Goal: Transaction & Acquisition: Obtain resource

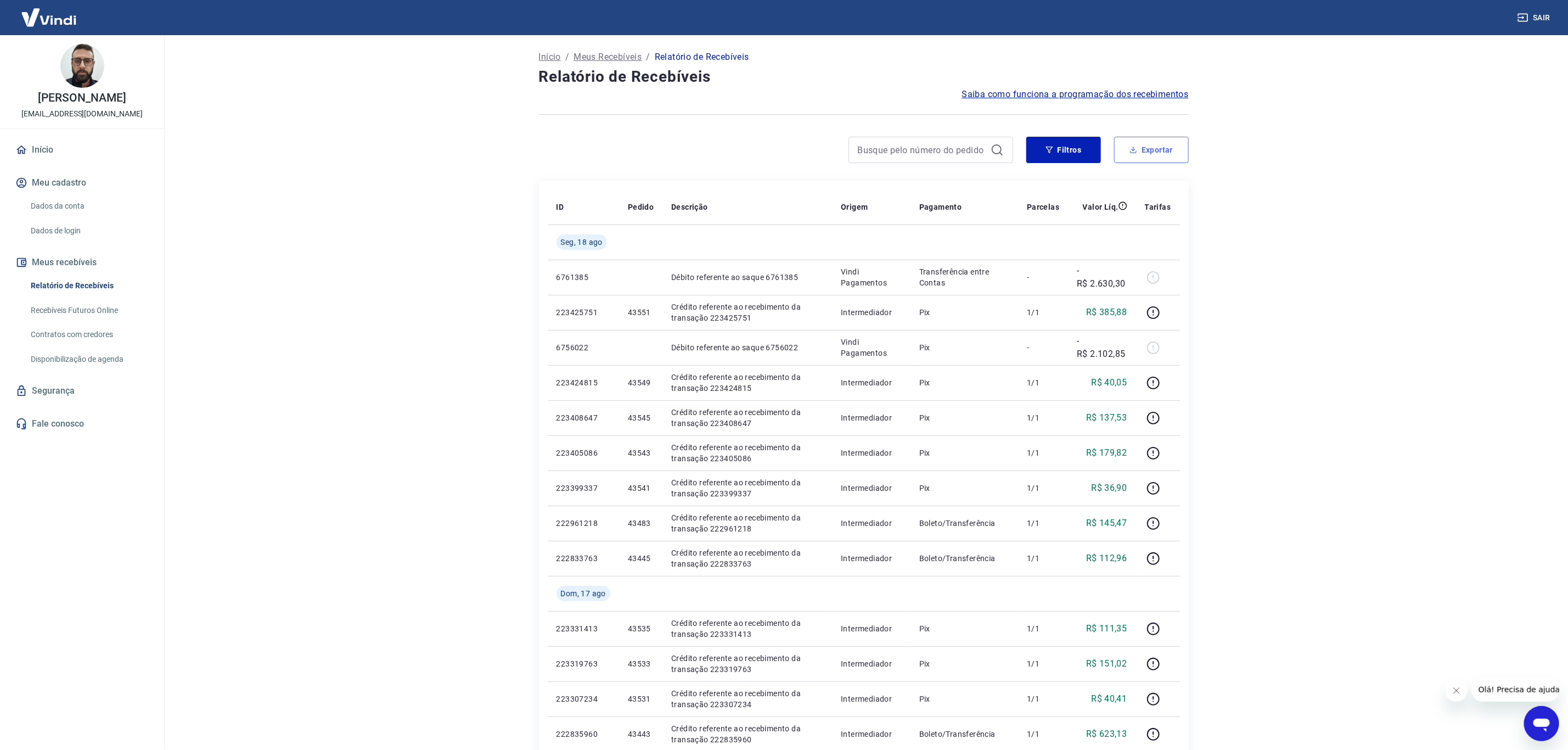
click at [1150, 153] on button "Exportar" at bounding box center [1152, 150] width 75 height 26
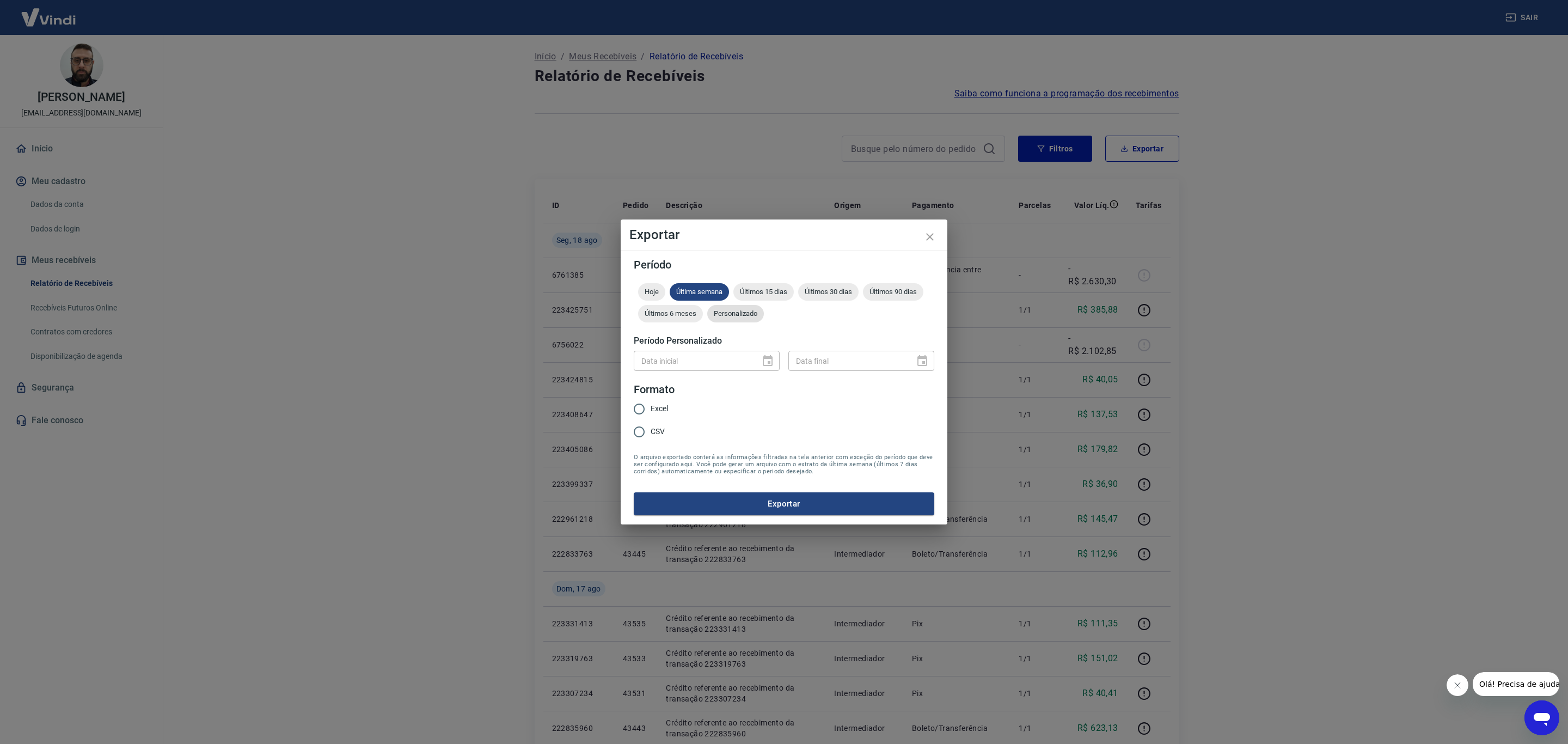
click at [751, 312] on span "Personalizado" at bounding box center [735, 313] width 57 height 8
click at [651, 404] on span "Excel" at bounding box center [659, 409] width 18 height 12
click at [651, 404] on input "Excel" at bounding box center [639, 409] width 23 height 23
radio input "true"
click at [765, 364] on icon "Choose date" at bounding box center [767, 360] width 13 height 13
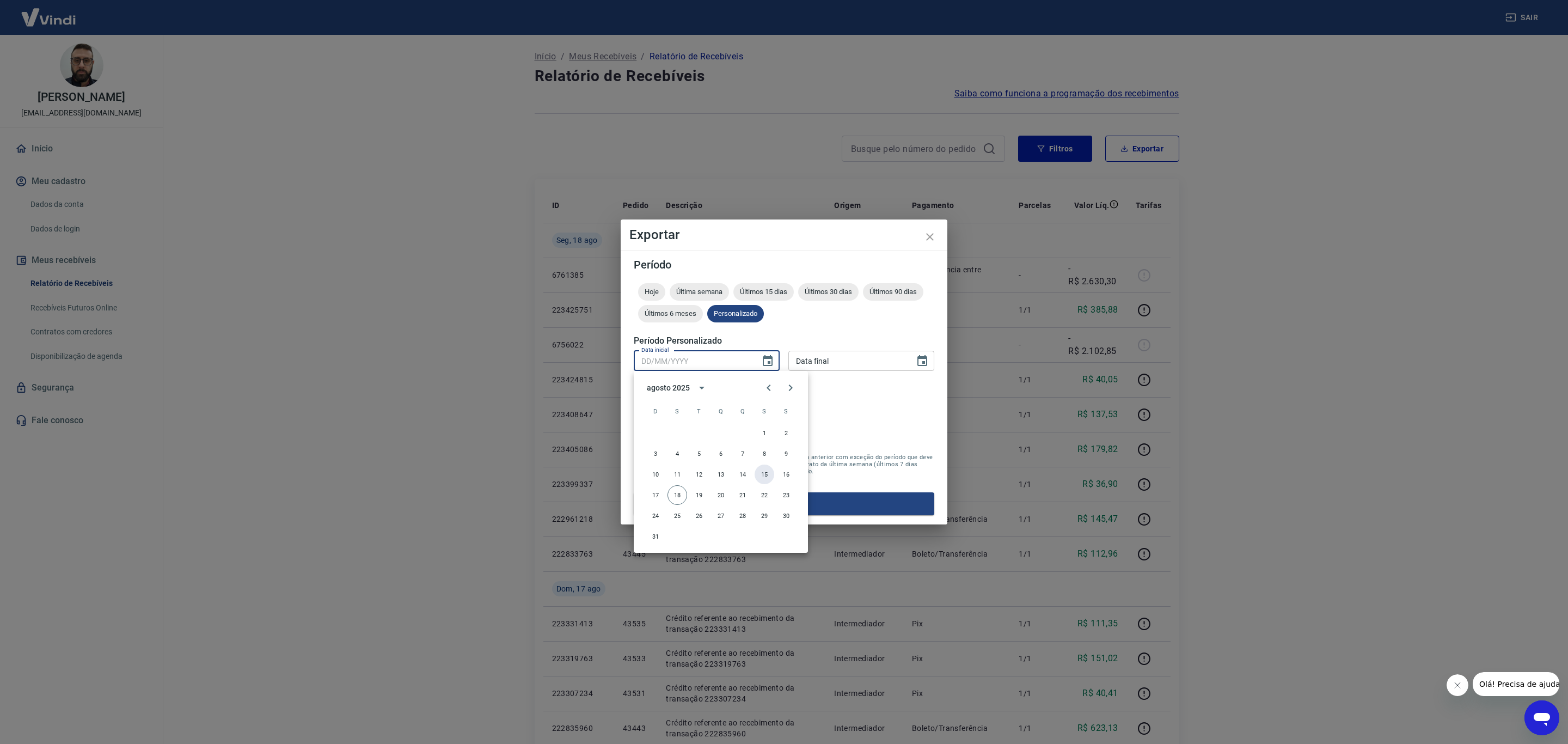
drag, startPoint x: 763, startPoint y: 477, endPoint x: 806, endPoint y: 466, distance: 44.4
click at [765, 476] on button "15" at bounding box center [765, 474] width 19 height 19
type input "15/08/2025"
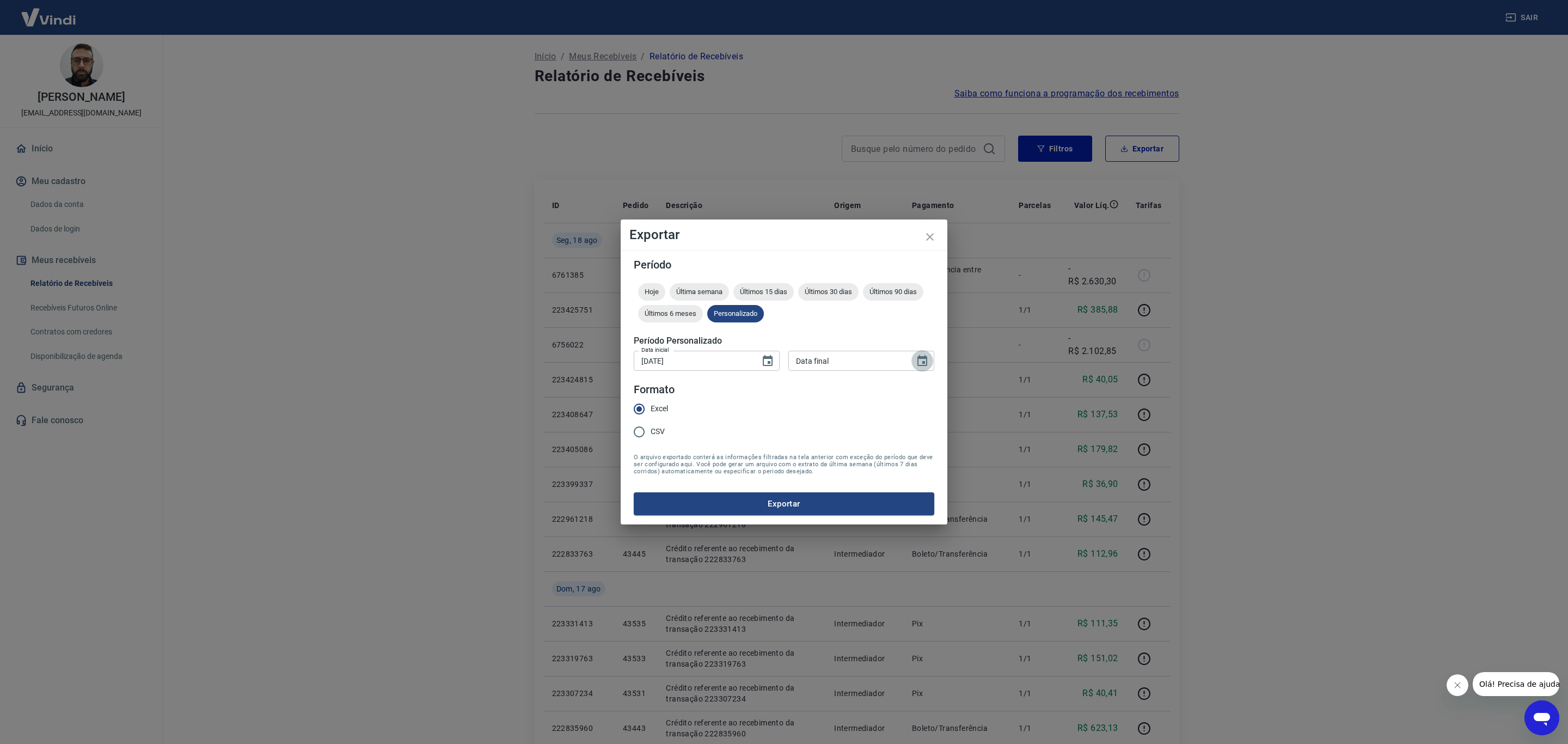
click at [928, 359] on icon "Choose date" at bounding box center [922, 360] width 13 height 13
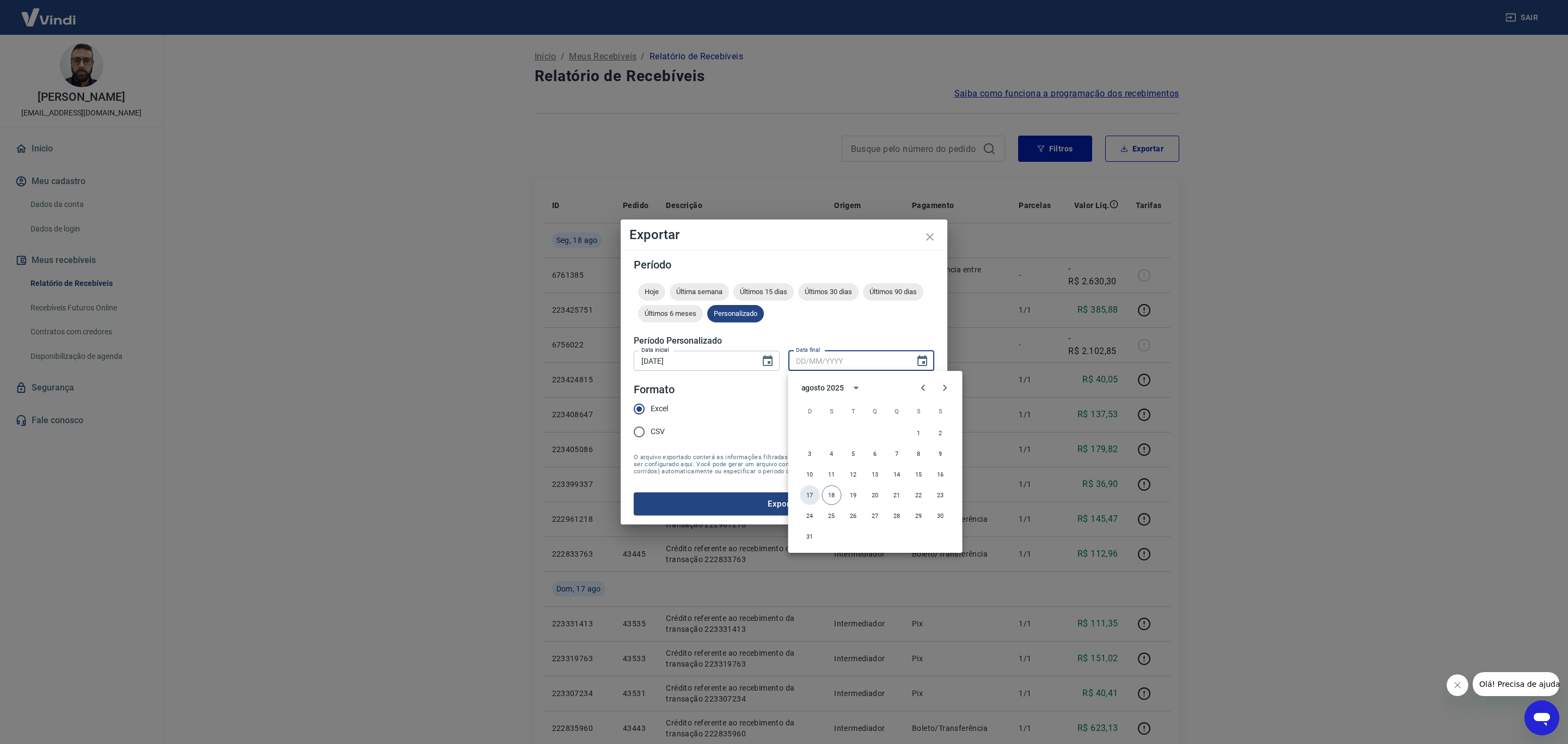
click at [813, 493] on button "17" at bounding box center [810, 495] width 19 height 19
type input "17/08/2025"
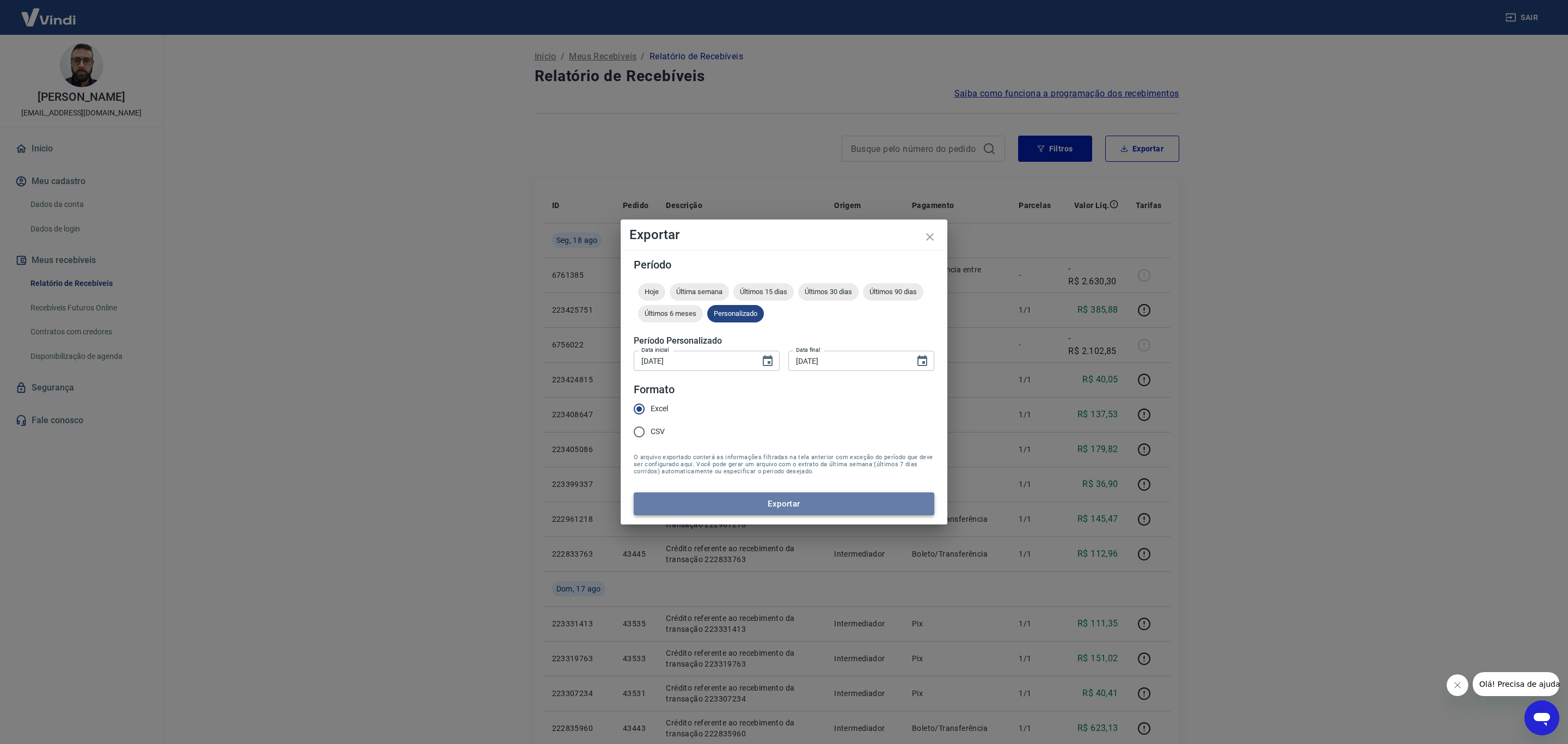
click at [766, 507] on button "Exportar" at bounding box center [784, 504] width 301 height 23
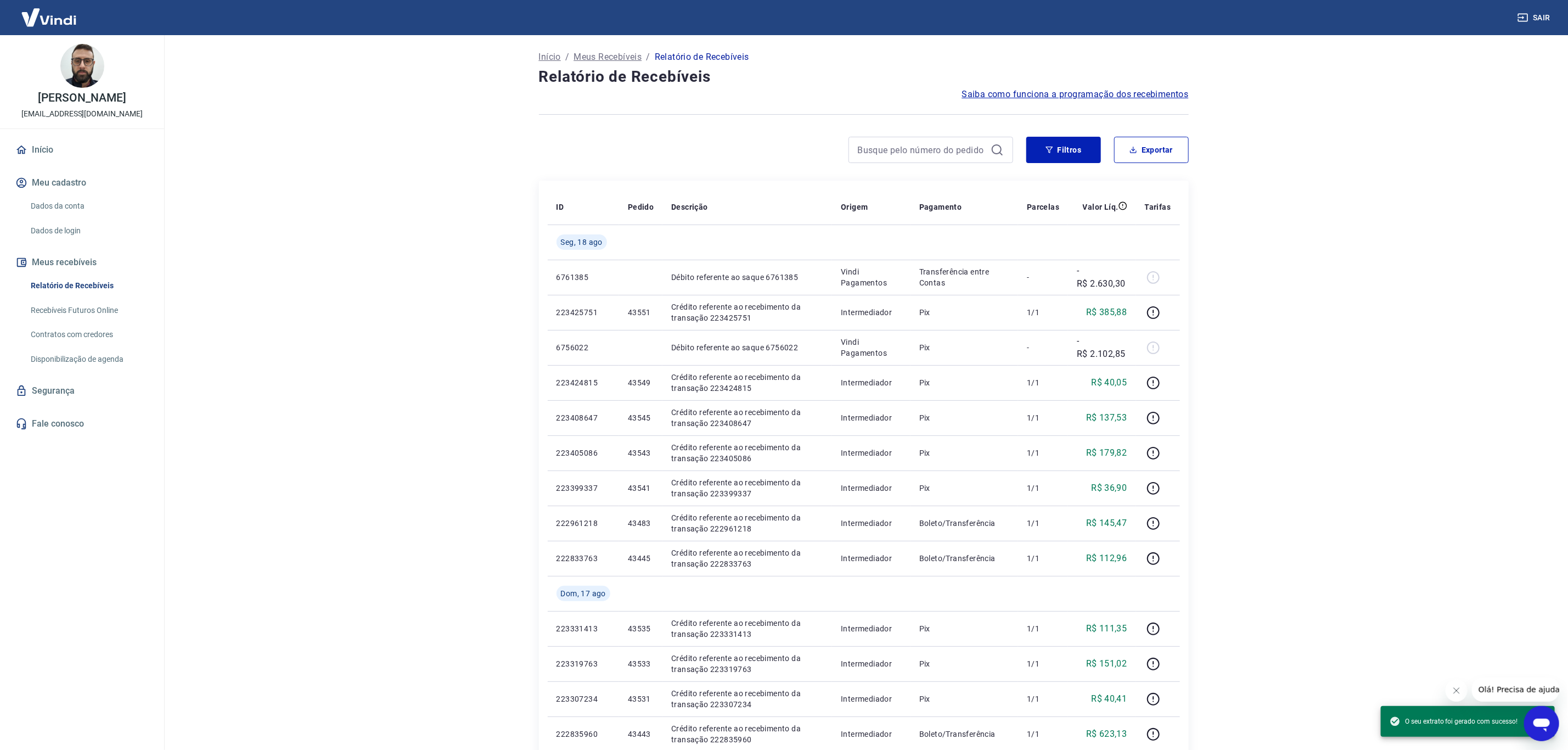
click at [911, 71] on h4 "Relatório de Recebíveis" at bounding box center [863, 77] width 650 height 22
